Goal: Navigation & Orientation: Locate item on page

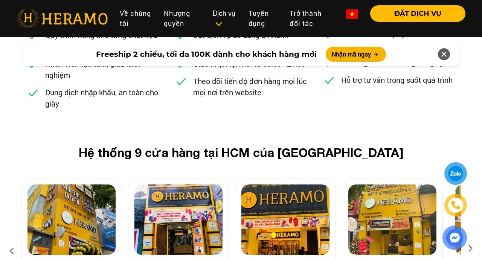
scroll to position [2943, 1]
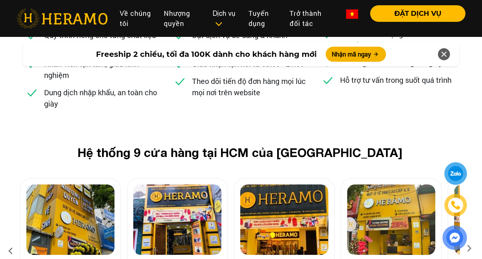
click at [470, 188] on div at bounding box center [455, 206] width 37 height 88
click at [469, 188] on div at bounding box center [455, 206] width 37 height 88
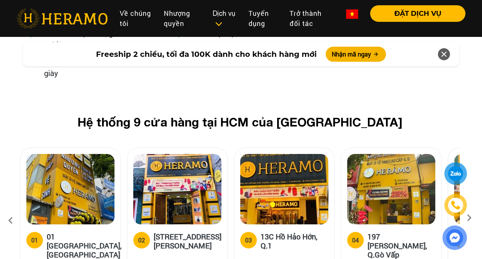
scroll to position [2974, 1]
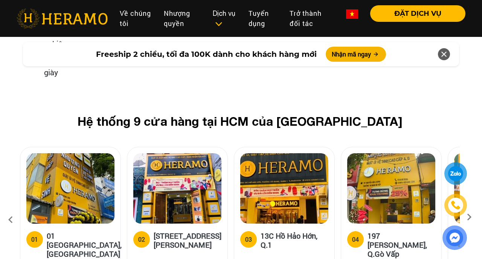
click at [469, 217] on icon at bounding box center [470, 219] width 14 height 5
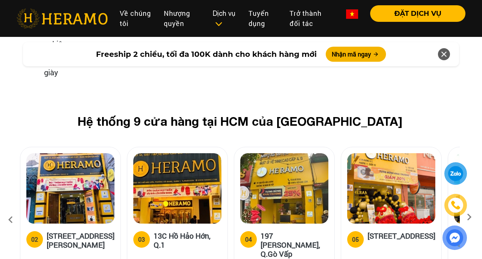
scroll to position [2973, 0]
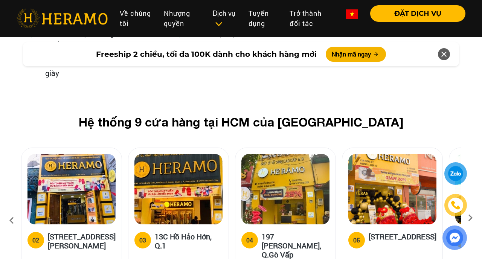
click at [470, 218] on icon at bounding box center [471, 220] width 14 height 5
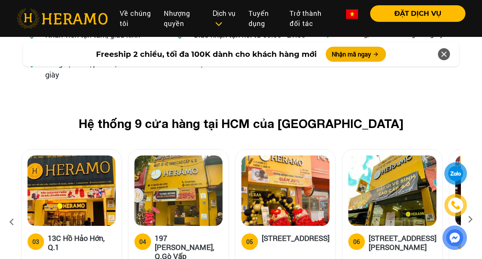
scroll to position [2971, 0]
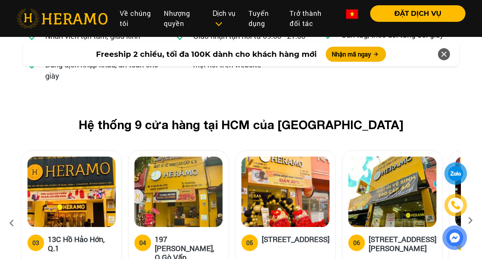
click at [470, 221] on icon at bounding box center [471, 223] width 14 height 5
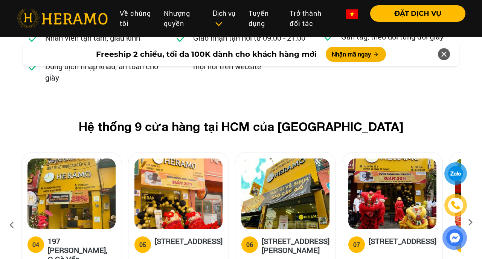
click at [470, 154] on div "Hệ thống 9 cửa hàng tại HCM của HERAMO 01 01 [GEOGRAPHIC_DATA], Q.[GEOGRAPHIC_D…" at bounding box center [241, 208] width 482 height 179
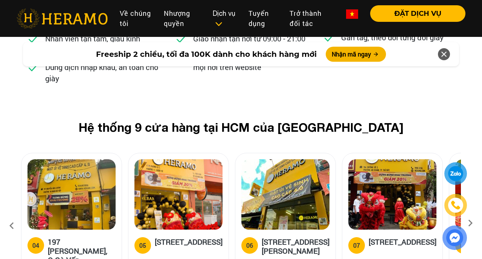
scroll to position [2967, 0]
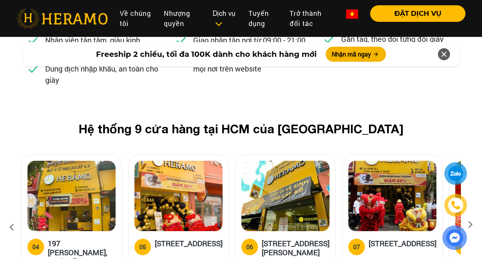
click at [470, 225] on icon at bounding box center [471, 227] width 14 height 5
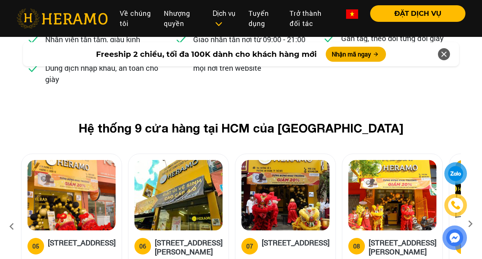
click at [470, 224] on icon at bounding box center [471, 226] width 14 height 5
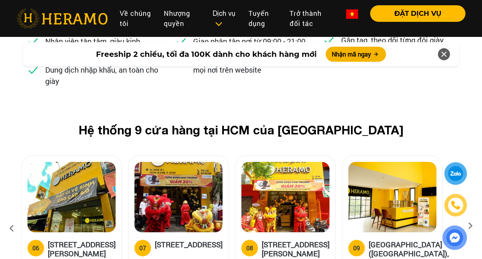
scroll to position [2965, 0]
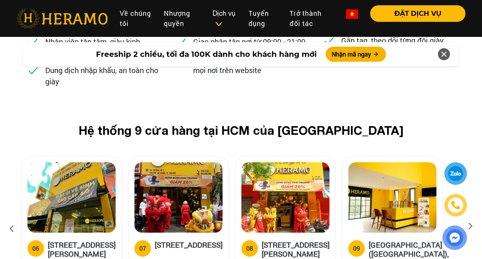
click at [470, 226] on icon at bounding box center [471, 228] width 14 height 5
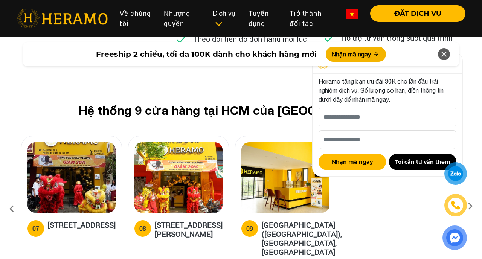
scroll to position [3002, 0]
